Goal: Complete application form

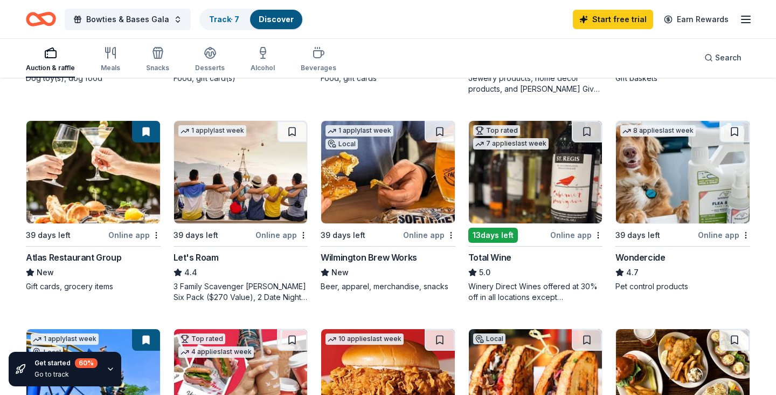
scroll to position [405, 0]
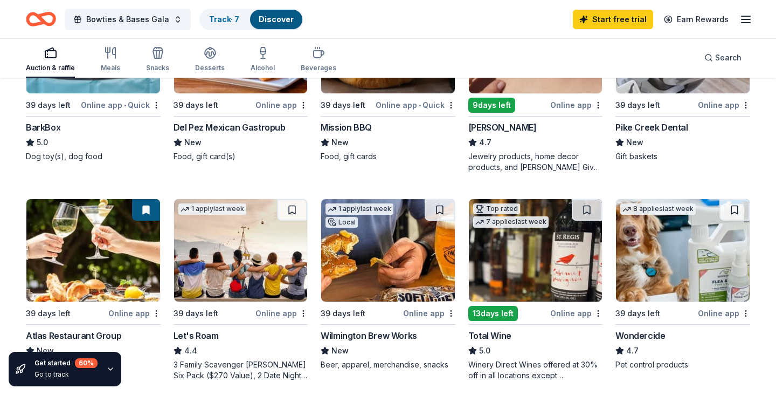
click at [52, 52] on icon "button" at bounding box center [50, 52] width 13 height 13
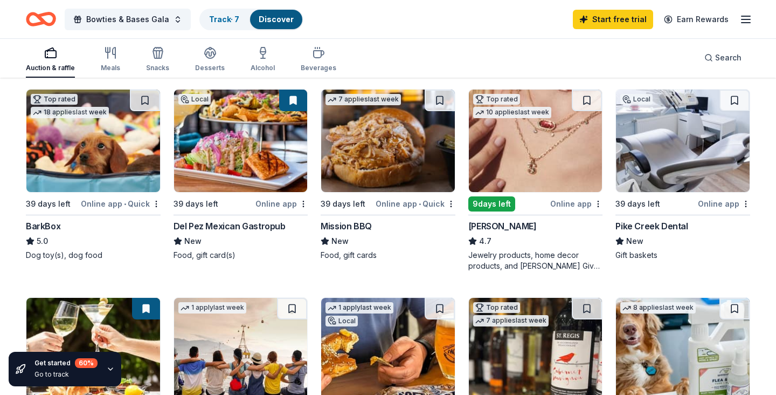
scroll to position [307, 0]
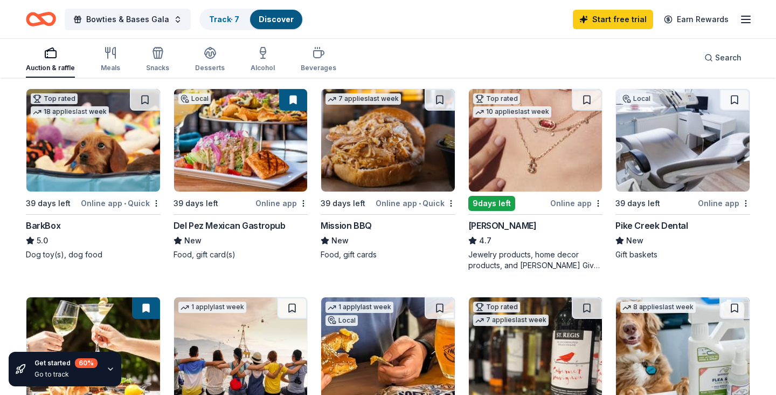
click at [203, 140] on img at bounding box center [241, 140] width 134 height 102
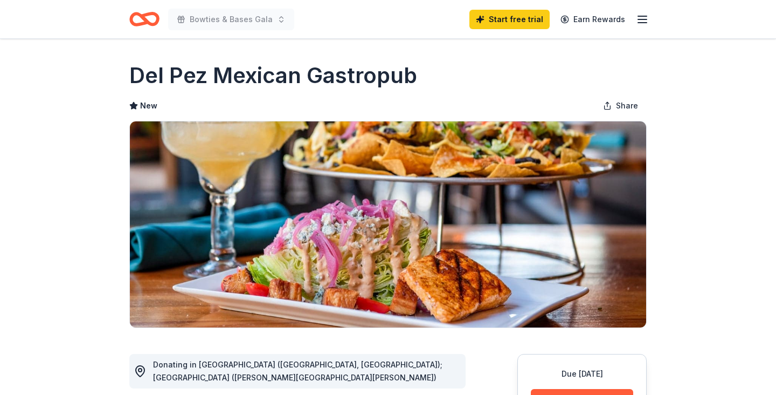
scroll to position [108, 0]
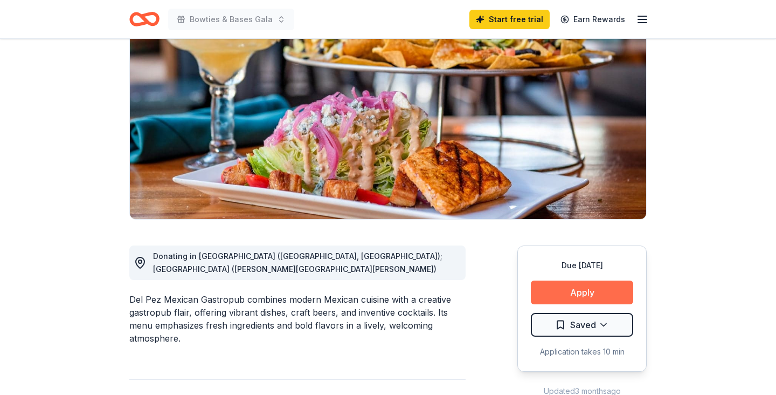
click at [568, 287] on button "Apply" at bounding box center [582, 292] width 102 height 24
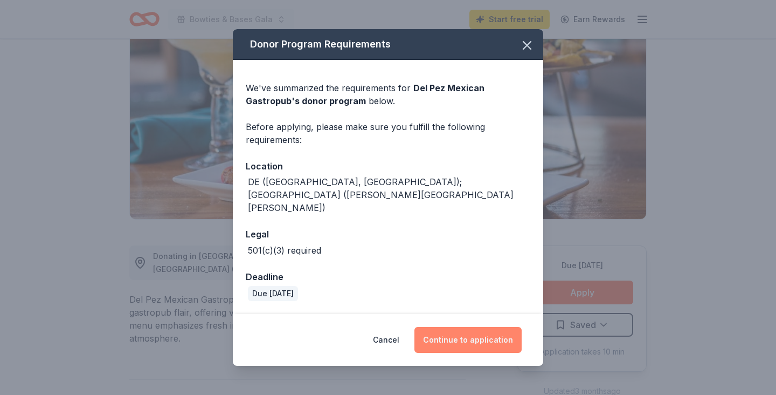
click at [461, 329] on button "Continue to application" at bounding box center [468, 340] width 107 height 26
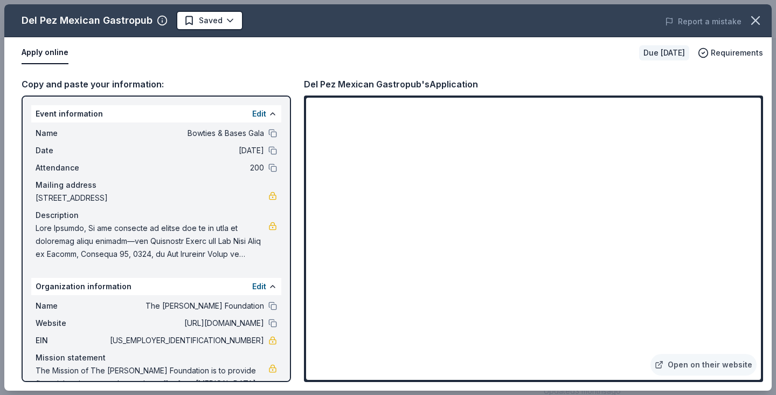
scroll to position [22, 0]
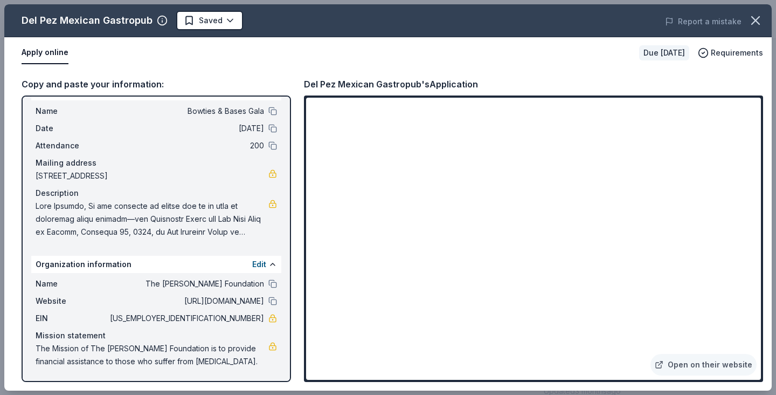
drag, startPoint x: 223, startPoint y: 319, endPoint x: 244, endPoint y: 318, distance: 21.1
click at [245, 318] on span "27-1864885" at bounding box center [186, 318] width 156 height 13
click at [244, 318] on span "27-1864885" at bounding box center [186, 318] width 156 height 13
drag, startPoint x: 217, startPoint y: 318, endPoint x: 259, endPoint y: 321, distance: 42.2
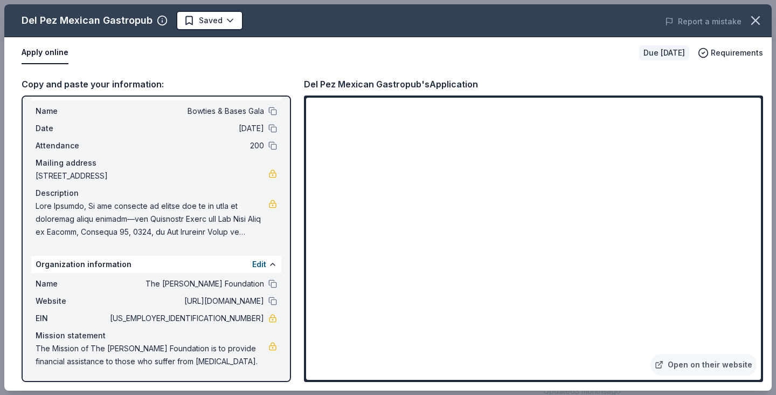
click at [259, 321] on span "27-1864885" at bounding box center [186, 318] width 156 height 13
drag, startPoint x: 259, startPoint y: 321, endPoint x: 218, endPoint y: 320, distance: 41.5
click at [218, 320] on span "27-1864885" at bounding box center [186, 318] width 156 height 13
click at [217, 319] on span "27-1864885" at bounding box center [186, 318] width 156 height 13
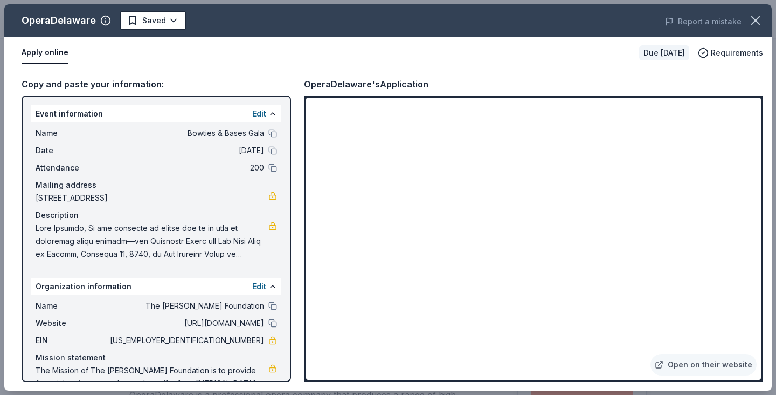
scroll to position [432, 0]
